Goal: Task Accomplishment & Management: Manage account settings

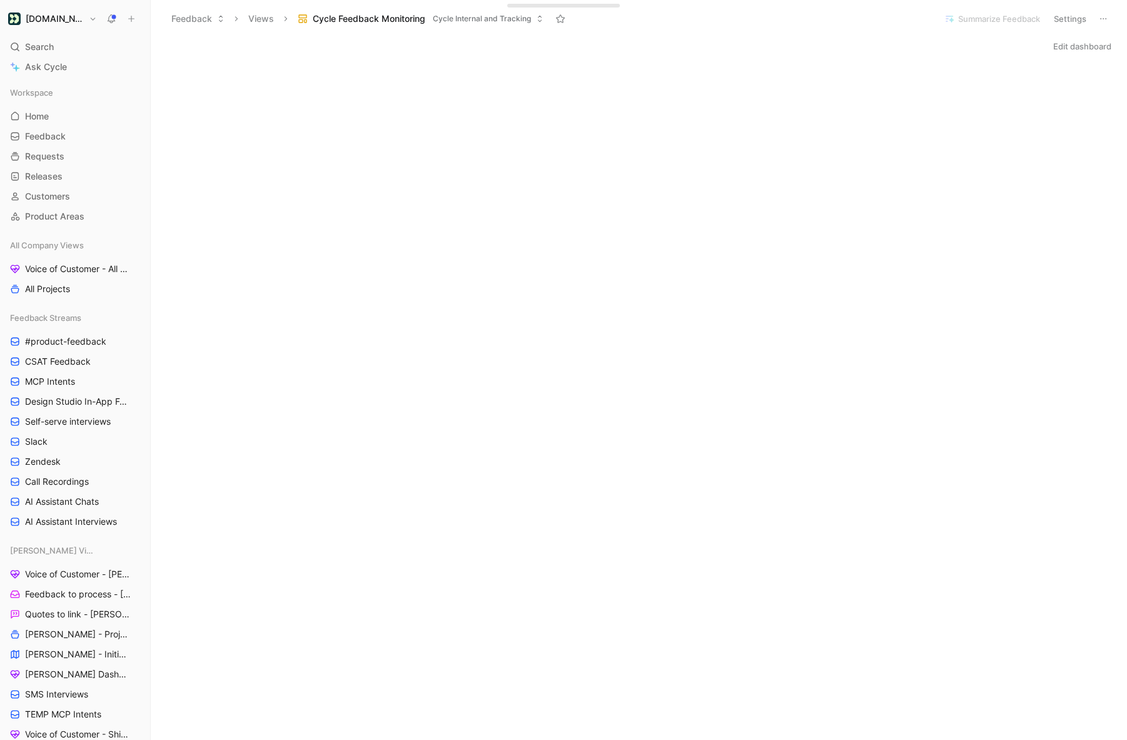
scroll to position [900, 0]
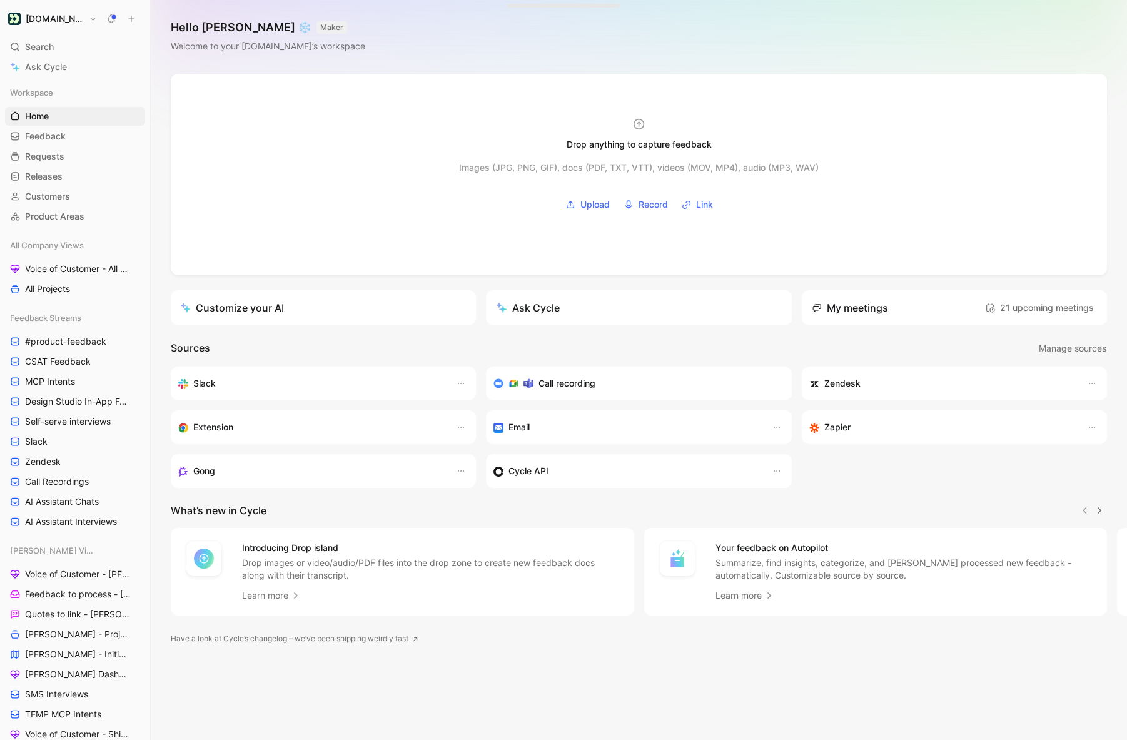
click at [52, 19] on h1 "[DOMAIN_NAME]" at bounding box center [55, 18] width 58 height 11
click at [59, 130] on div "Workspace settings G then S" at bounding box center [85, 129] width 154 height 20
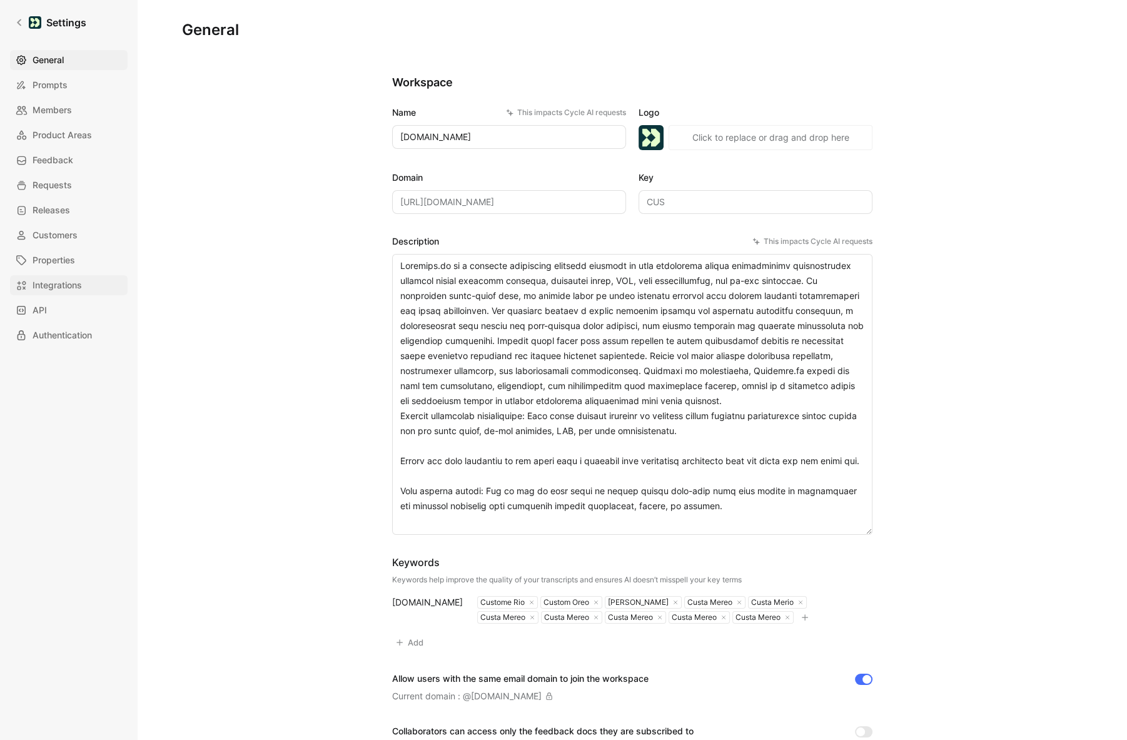
click at [46, 289] on span "Integrations" at bounding box center [57, 285] width 49 height 15
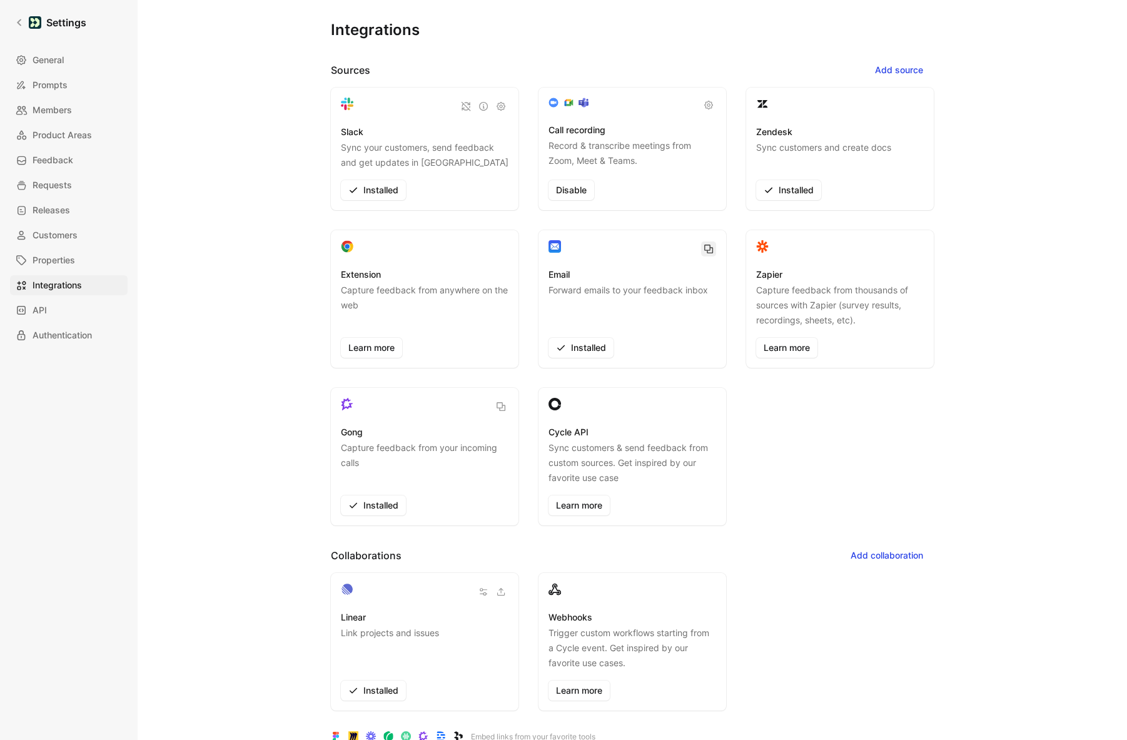
click at [706, 246] on icon "button" at bounding box center [708, 249] width 10 height 10
